Goal: Task Accomplishment & Management: Complete application form

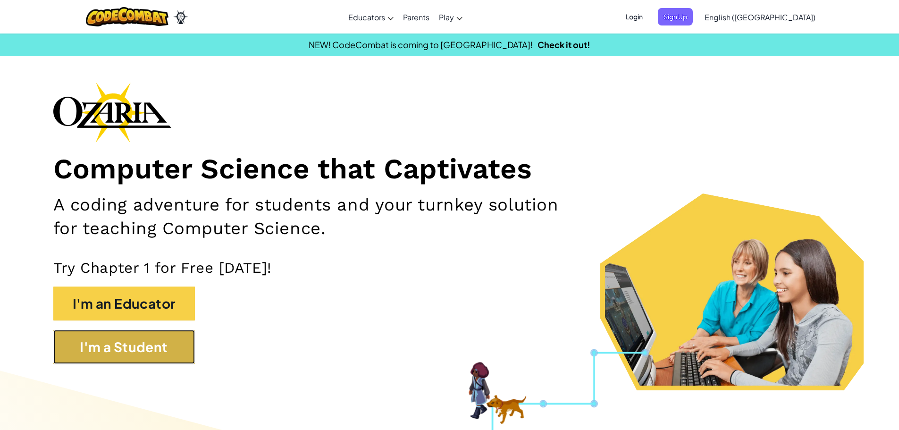
click at [137, 354] on button "I'm a Student" at bounding box center [124, 347] width 142 height 34
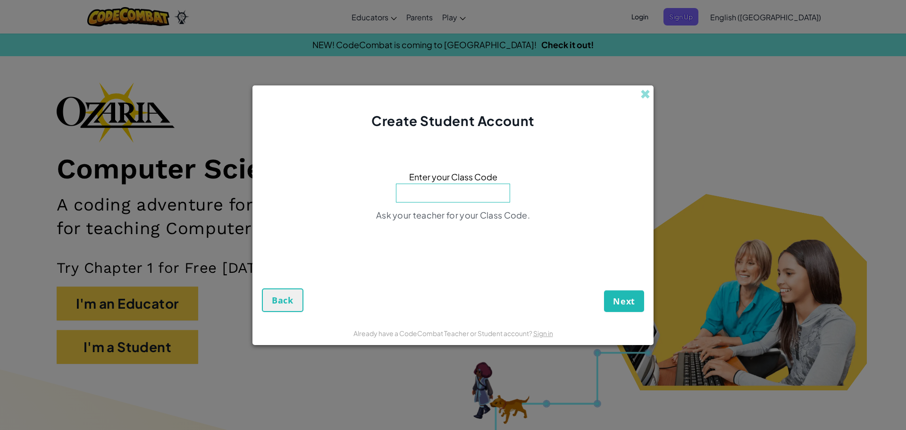
type input "BlueDrinkWant"
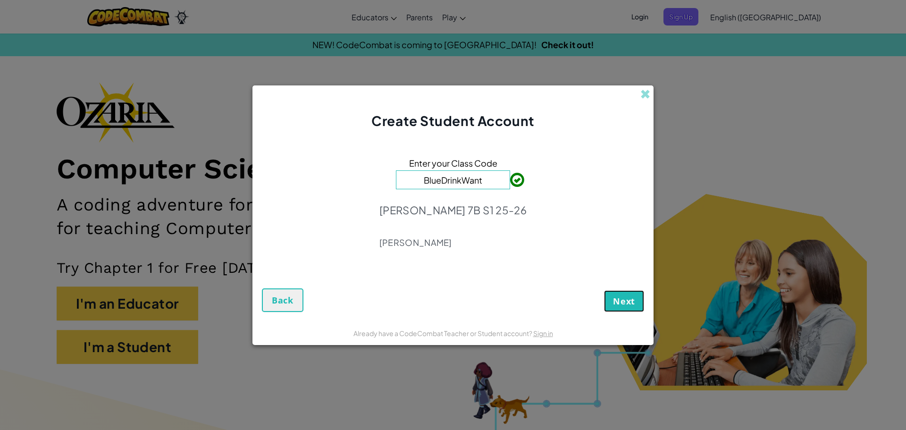
click at [616, 298] on span "Next" at bounding box center [624, 300] width 22 height 11
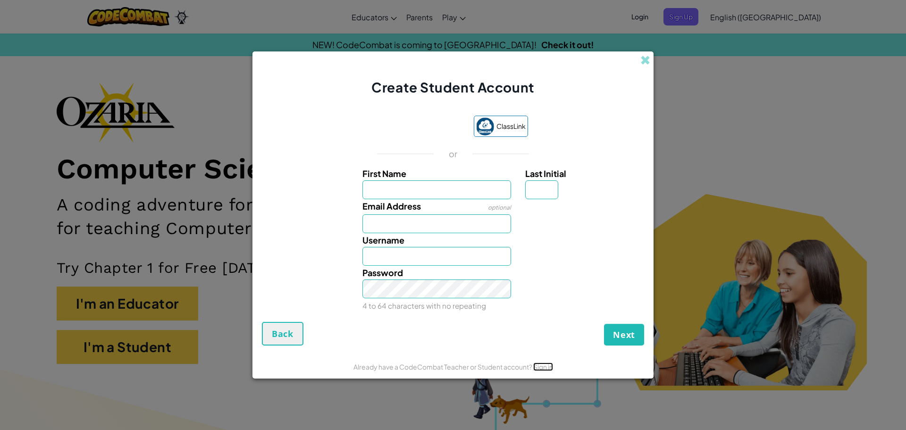
click at [546, 363] on link "Sign in" at bounding box center [543, 366] width 20 height 8
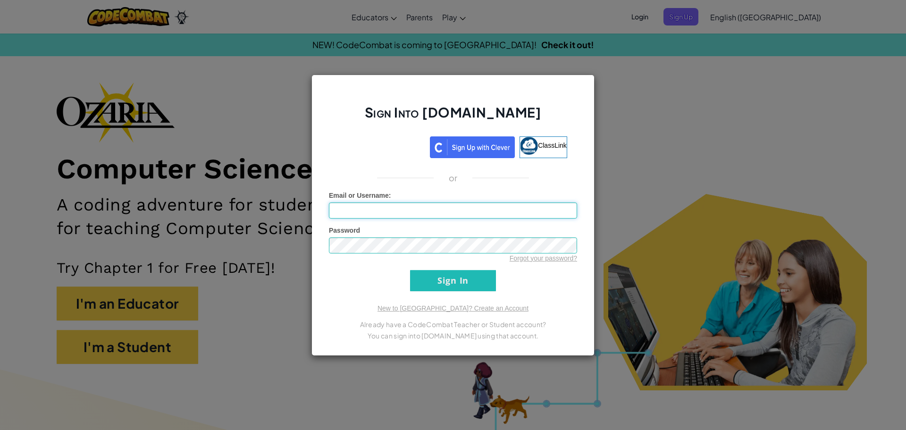
click at [440, 207] on input "Email or Username :" at bounding box center [453, 210] width 248 height 16
paste input "[EMAIL_ADDRESS][PERSON_NAME][DOMAIN_NAME]"
click at [425, 211] on input "[EMAIL_ADDRESS][PERSON_NAME][DOMAIN_NAME]" at bounding box center [453, 210] width 248 height 16
type input "[EMAIL_ADDRESS][PERSON_NAME][DOMAIN_NAME]"
click at [410, 270] on input "Sign In" at bounding box center [453, 280] width 86 height 21
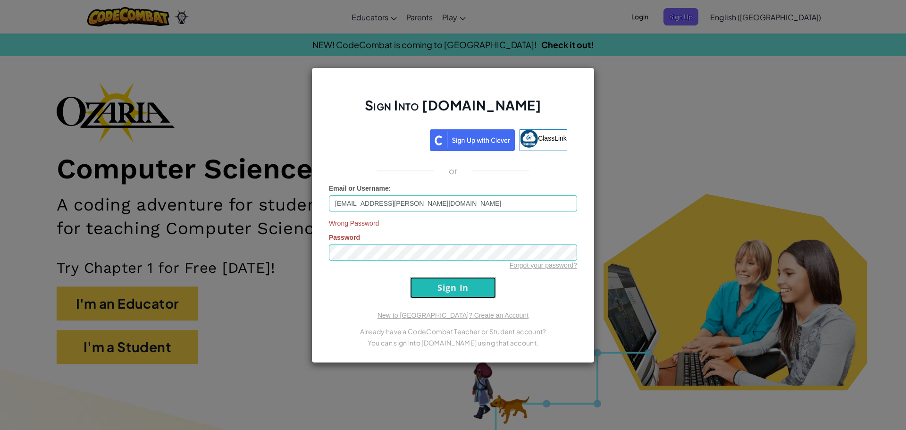
click at [484, 281] on input "Sign In" at bounding box center [453, 287] width 86 height 21
click at [428, 295] on input "Sign In" at bounding box center [453, 287] width 86 height 21
